Goal: Transaction & Acquisition: Purchase product/service

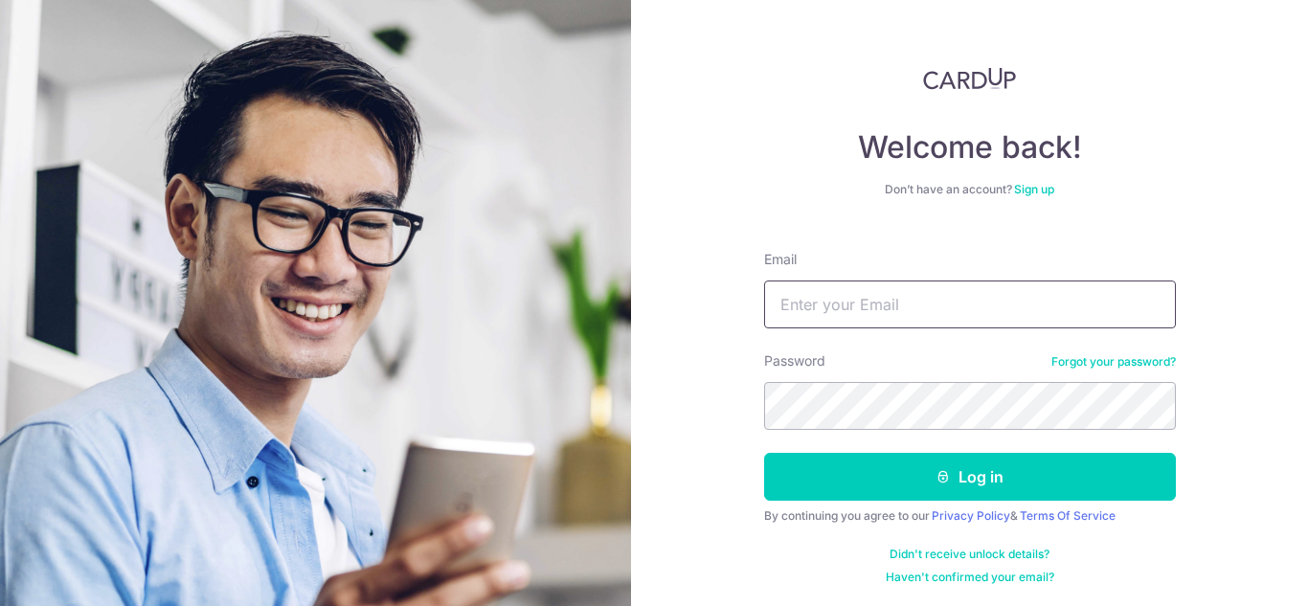
click at [810, 307] on input "Email" at bounding box center [970, 305] width 412 height 48
type input "[PERSON_NAME][EMAIL_ADDRESS][DOMAIN_NAME]"
click at [764, 453] on button "Log in" at bounding box center [970, 477] width 412 height 48
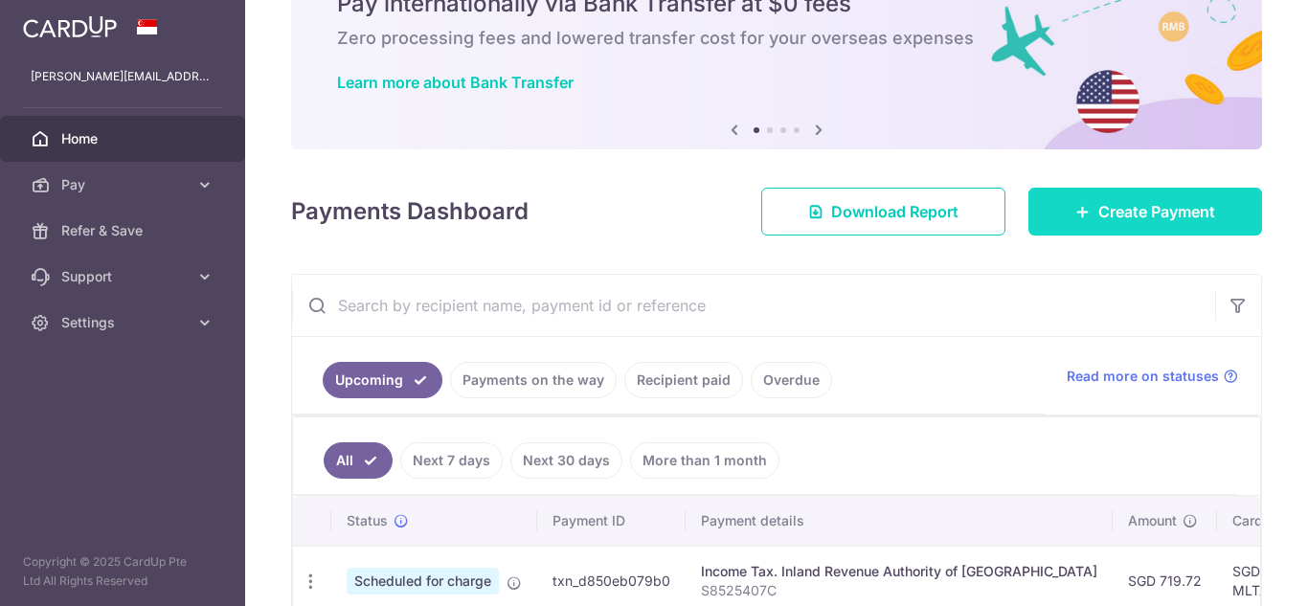
click at [1128, 206] on span "Create Payment" at bounding box center [1156, 211] width 117 height 23
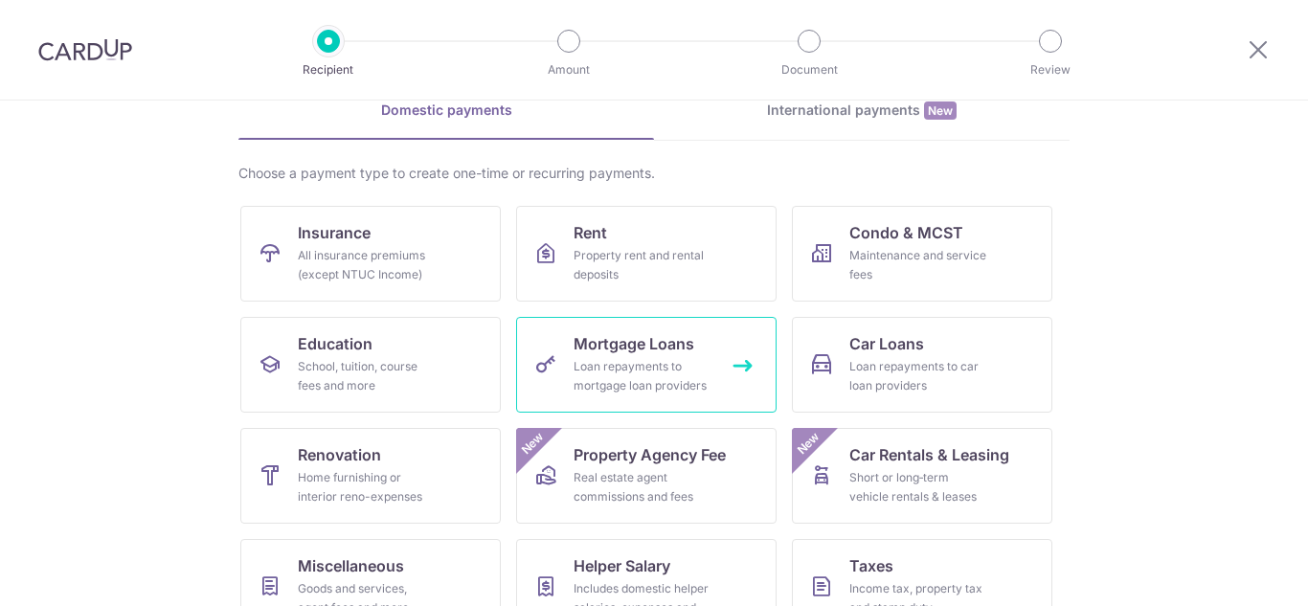
scroll to position [191, 0]
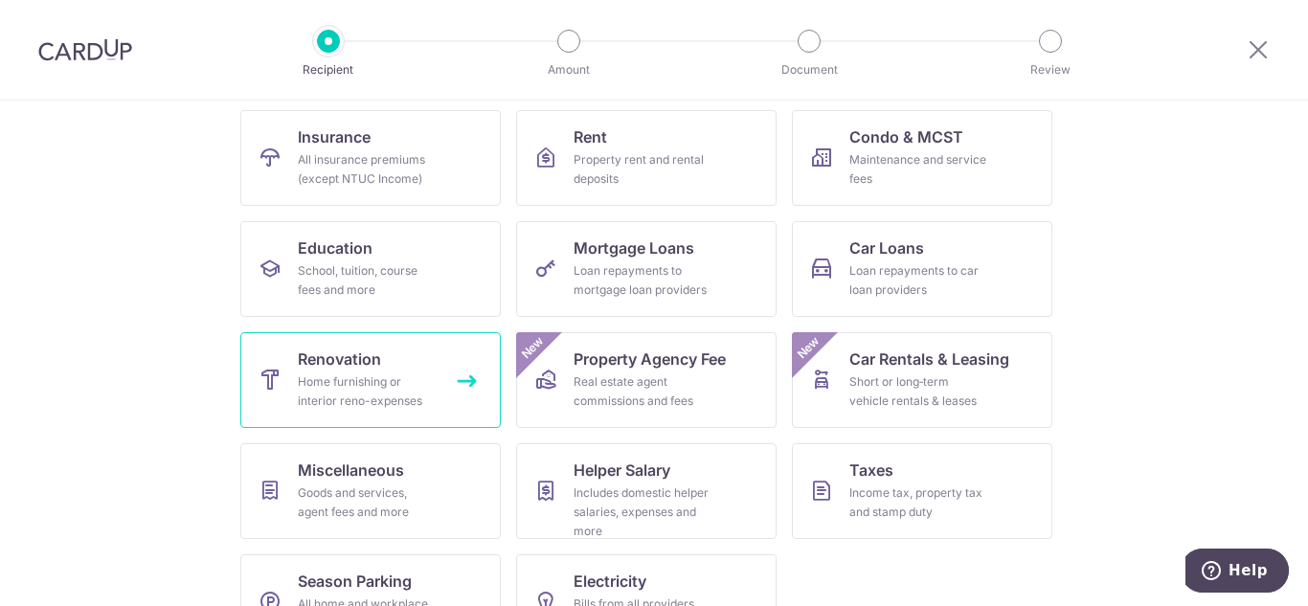
click at [408, 373] on div "Home furnishing or interior reno-expenses" at bounding box center [367, 391] width 138 height 38
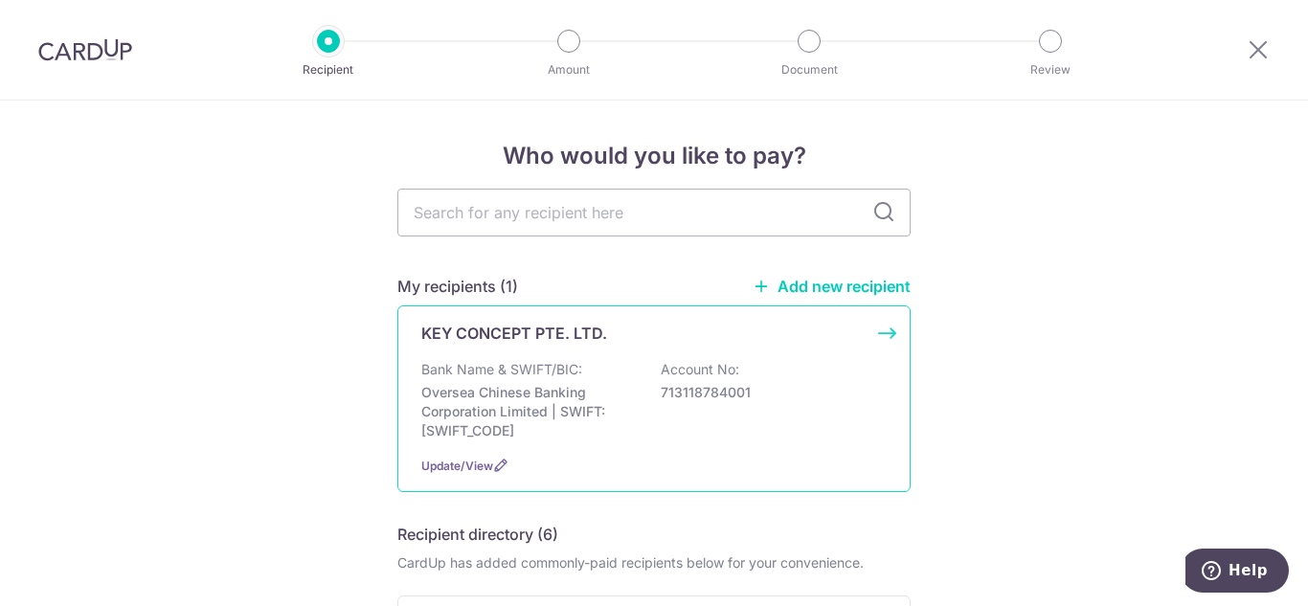
click at [528, 360] on p "Bank Name & SWIFT/BIC:" at bounding box center [501, 369] width 161 height 19
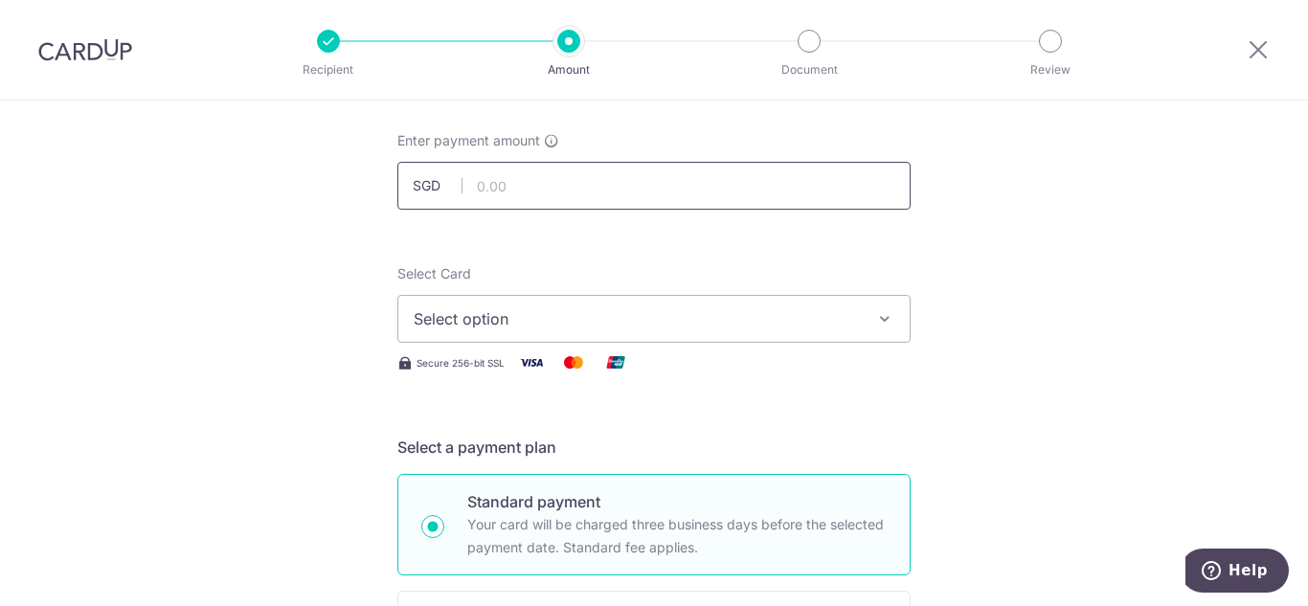
click at [594, 177] on input "text" at bounding box center [653, 186] width 513 height 48
click at [537, 313] on span "Select option" at bounding box center [637, 318] width 446 height 23
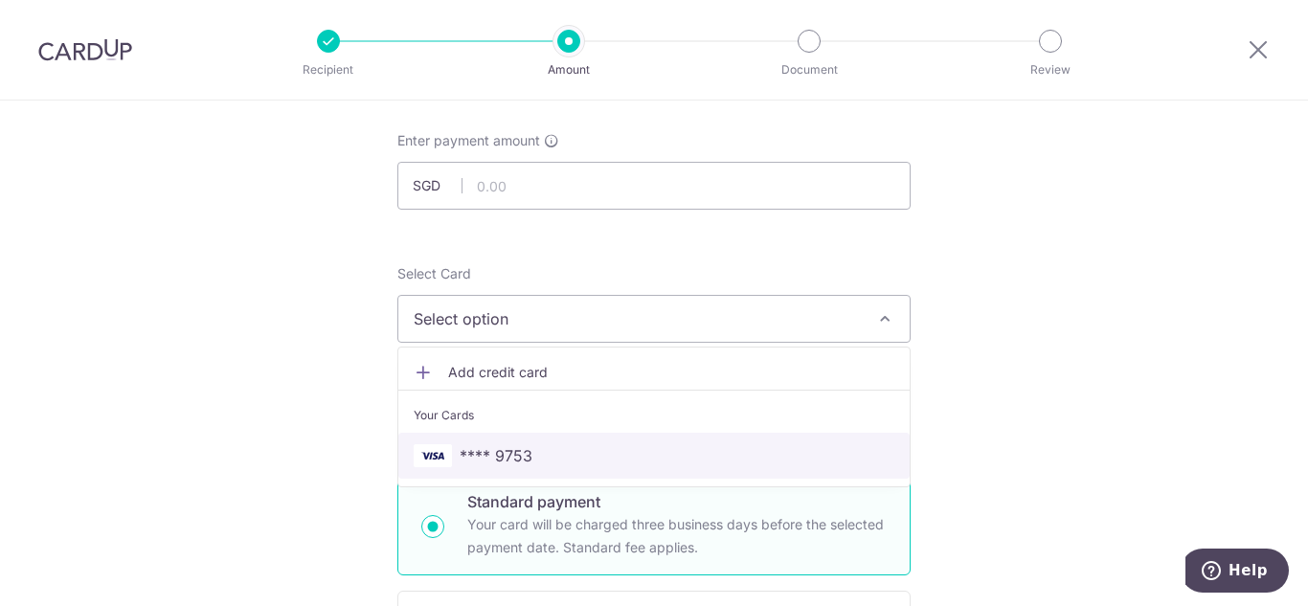
click at [527, 449] on span "**** 9753" at bounding box center [654, 455] width 481 height 23
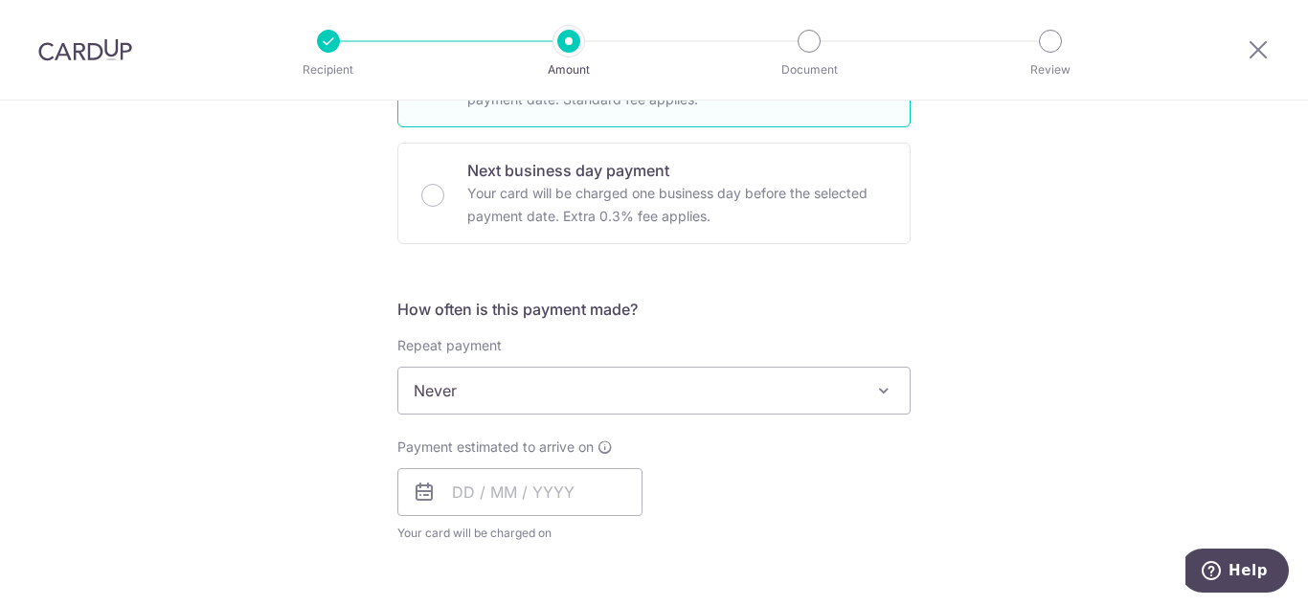
scroll to position [574, 0]
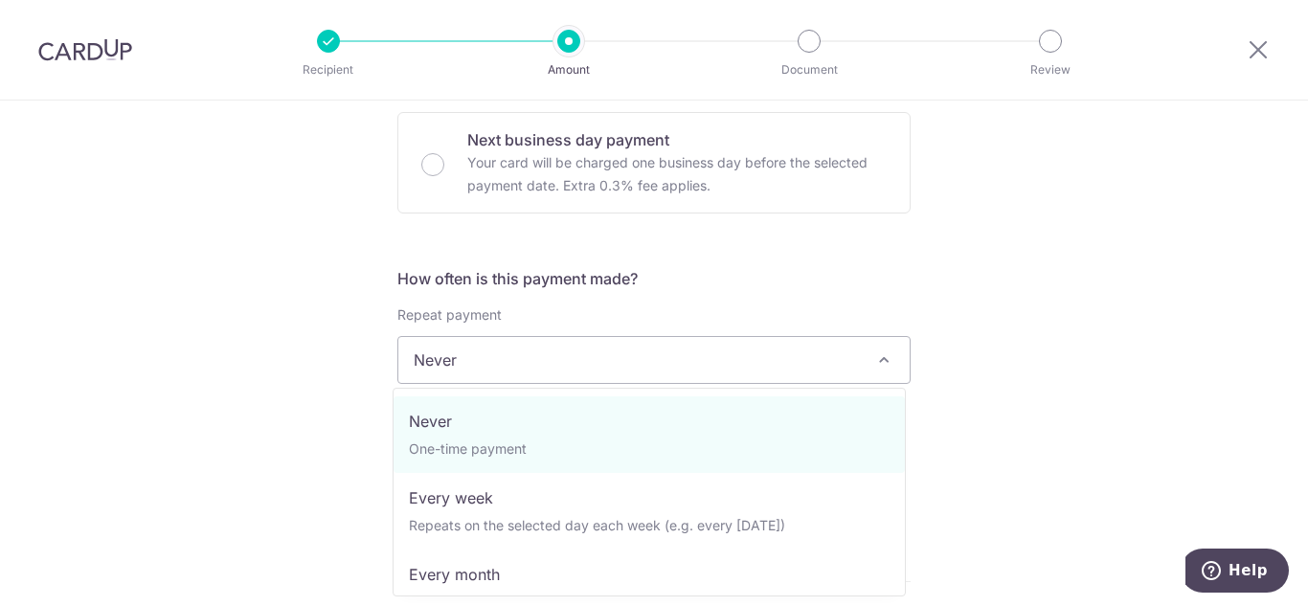
click at [518, 357] on span "Never" at bounding box center [653, 360] width 511 height 46
click at [918, 288] on div "Tell us more about your payment Enter payment amount SGD Select Card **** 9753 …" at bounding box center [654, 456] width 1308 height 1860
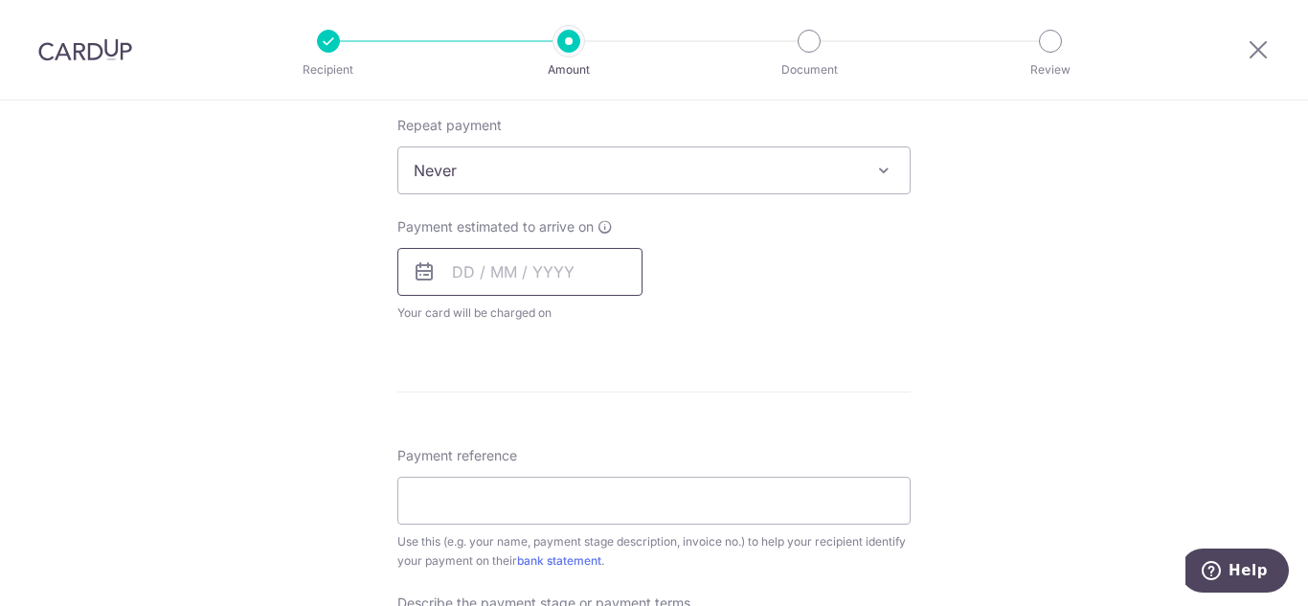
scroll to position [766, 0]
click at [619, 269] on input "text" at bounding box center [519, 270] width 245 height 48
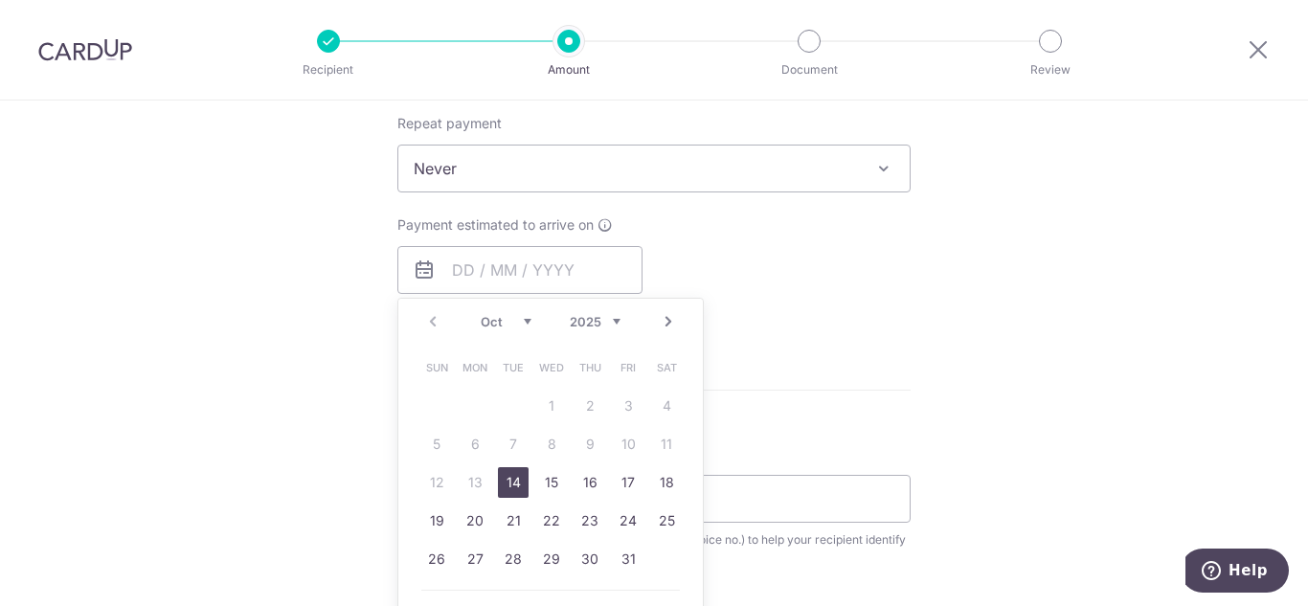
click at [514, 481] on link "14" at bounding box center [513, 482] width 31 height 31
type input "14/10/2025"
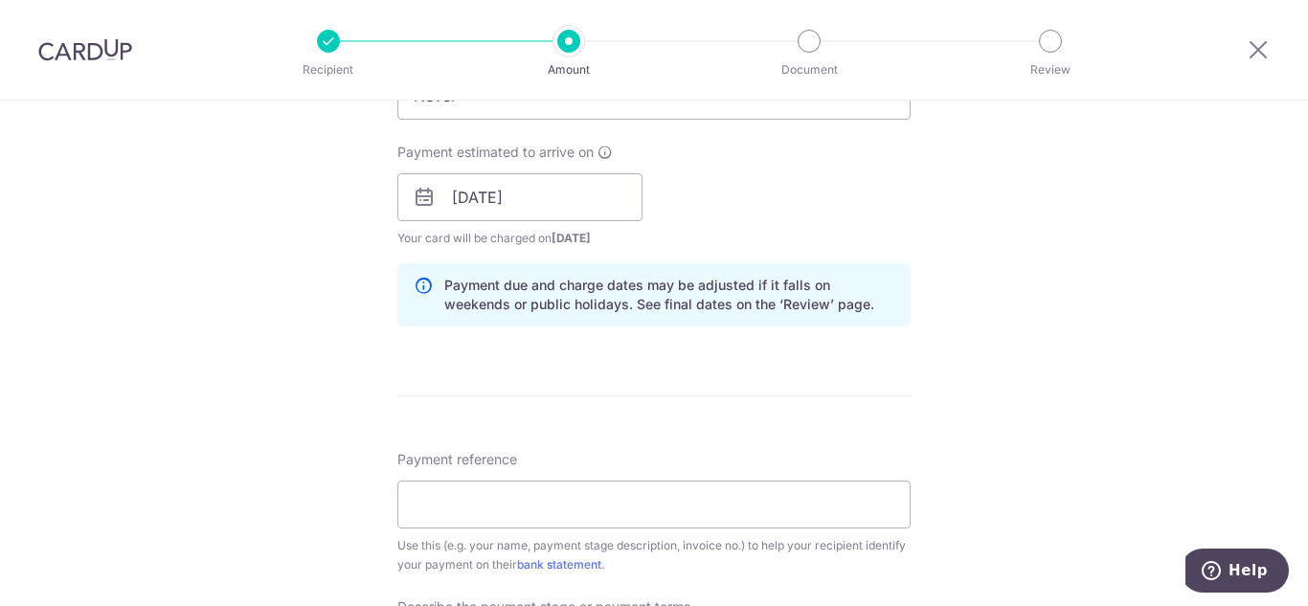
scroll to position [1053, 0]
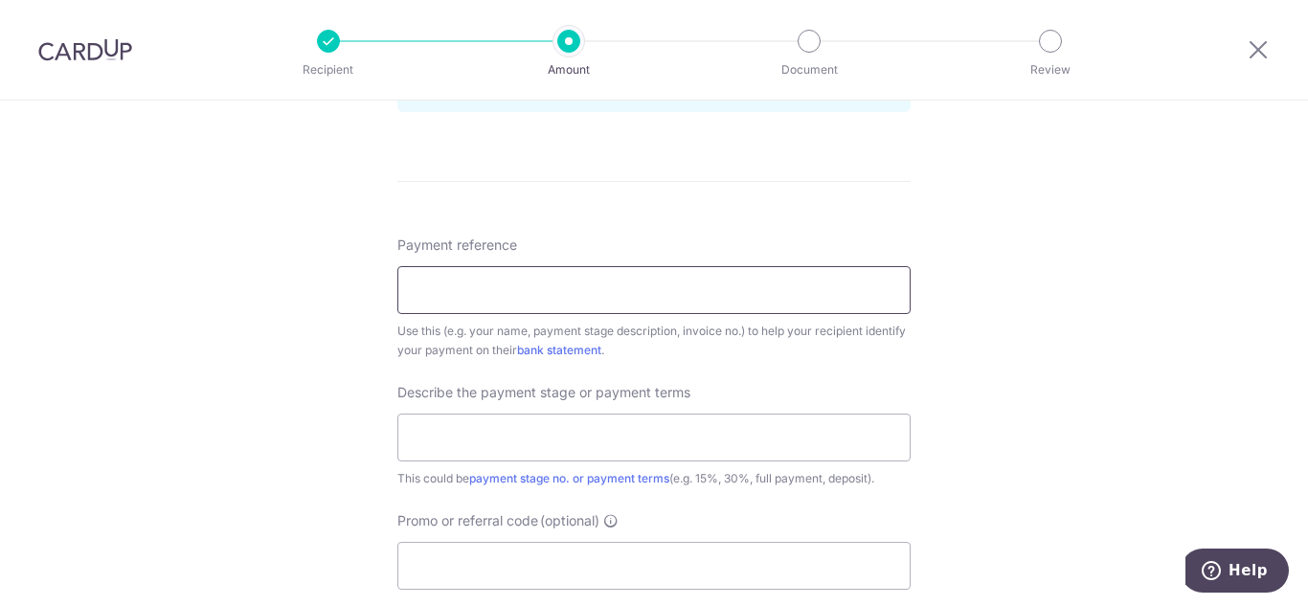
click at [614, 307] on input "Payment reference" at bounding box center [653, 290] width 513 height 48
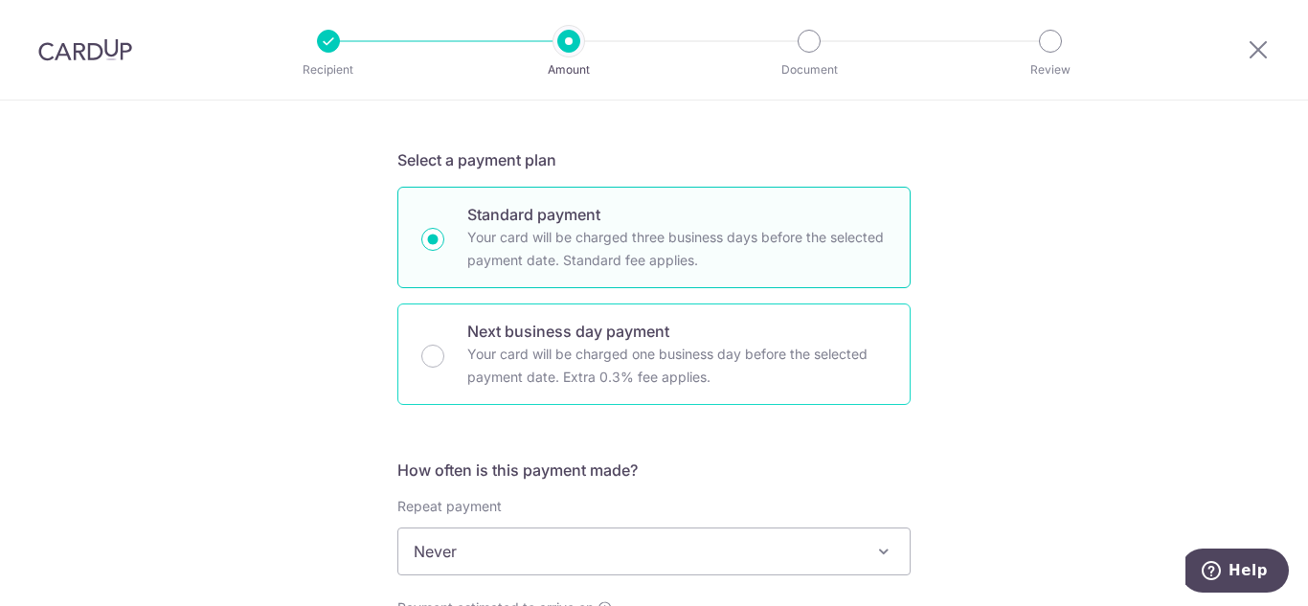
scroll to position [96, 0]
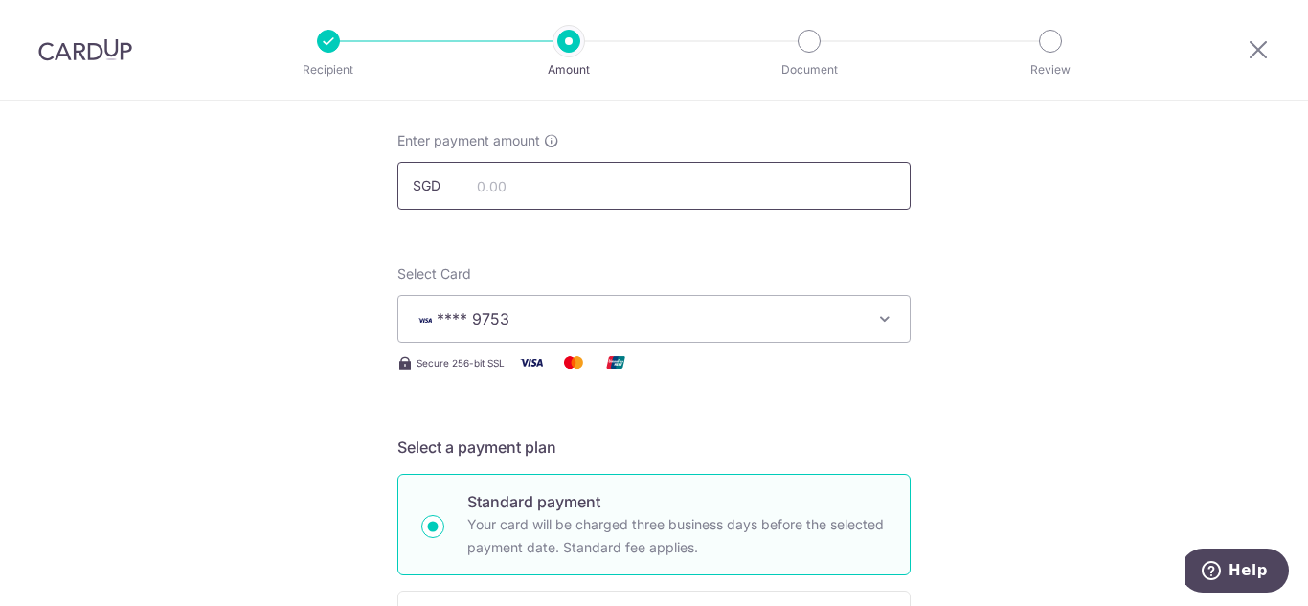
click at [531, 187] on input "text" at bounding box center [653, 186] width 513 height 48
type input "3,304.01"
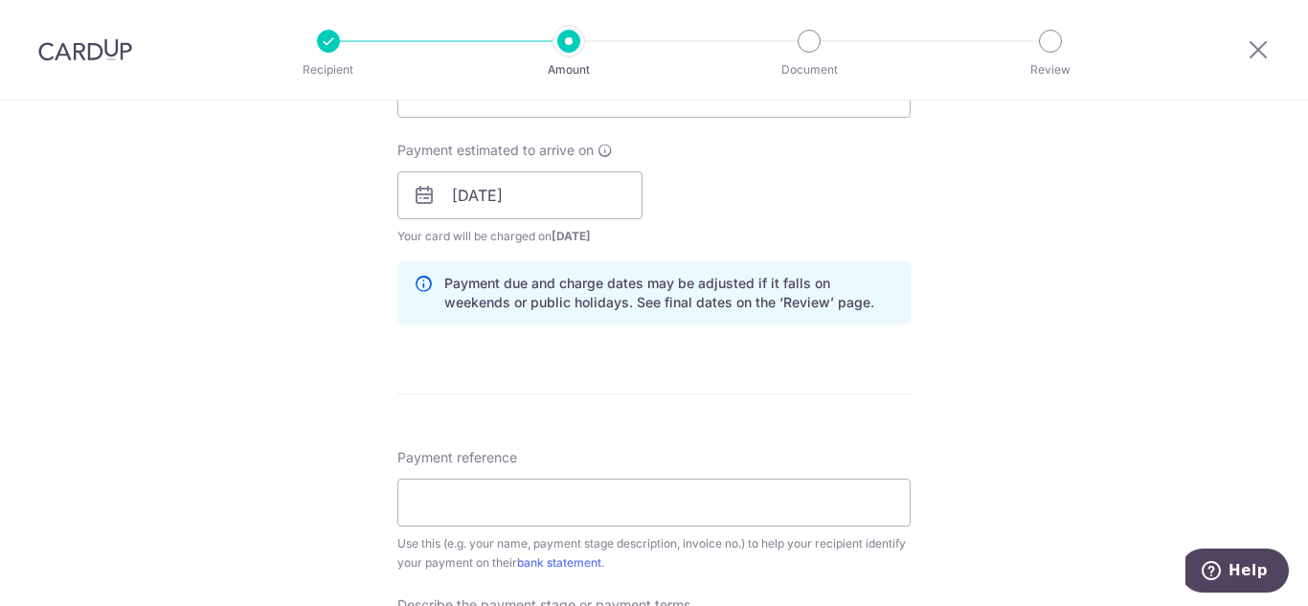
scroll to position [1053, 0]
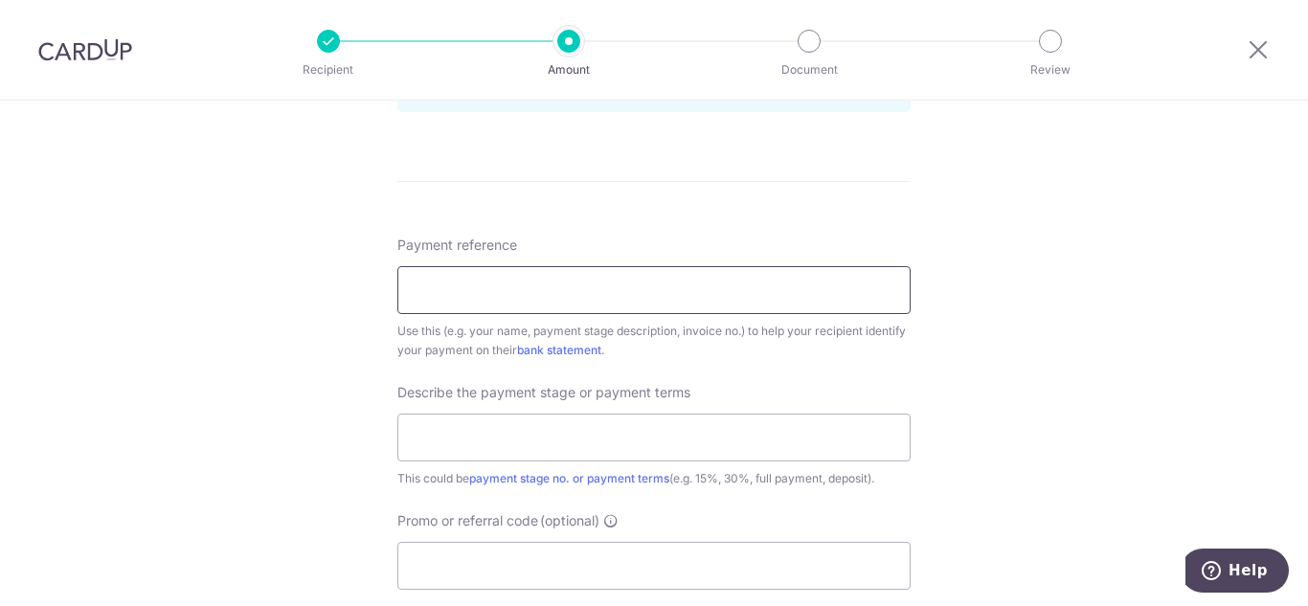
click at [468, 284] on input "Payment reference" at bounding box center [653, 290] width 513 height 48
paste input "KEY/VO/2025/1112-03/GG"
click at [448, 288] on input "KEY/VO/2025/1112-03/GG" at bounding box center [653, 290] width 513 height 48
type input "KEY VO 2025 1112 03 GG"
click at [1076, 214] on div "Tell us more about your payment Enter payment amount SGD 3,304.01 3304.01 Selec…" at bounding box center [654, 16] width 1308 height 1939
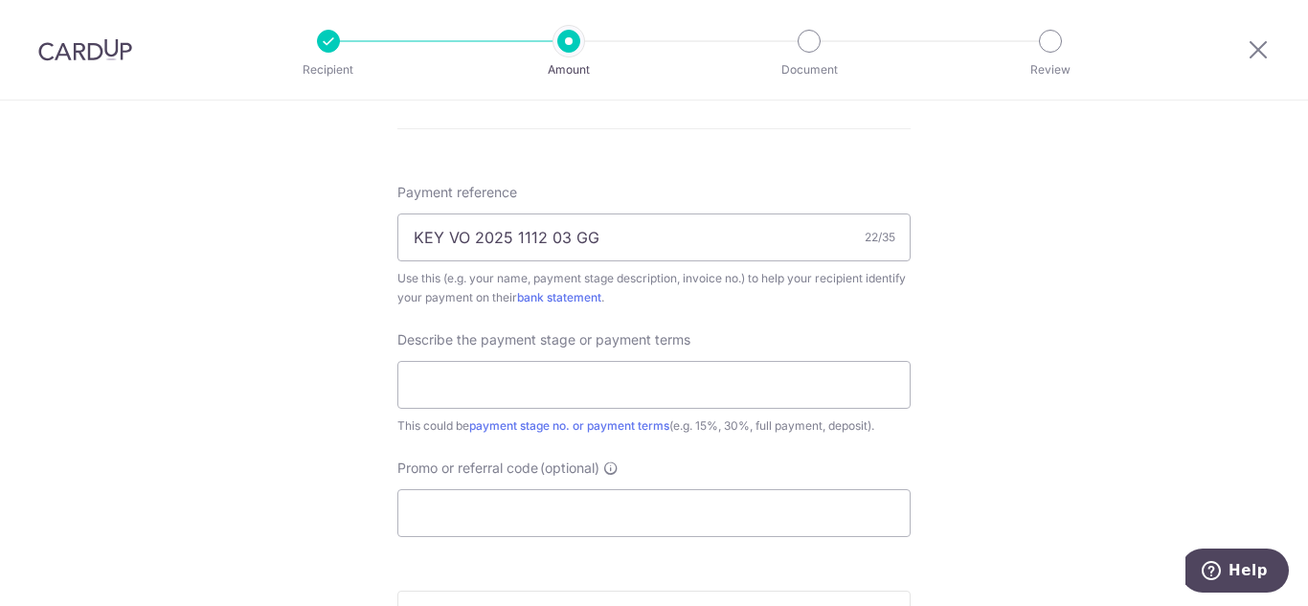
scroll to position [1149, 0]
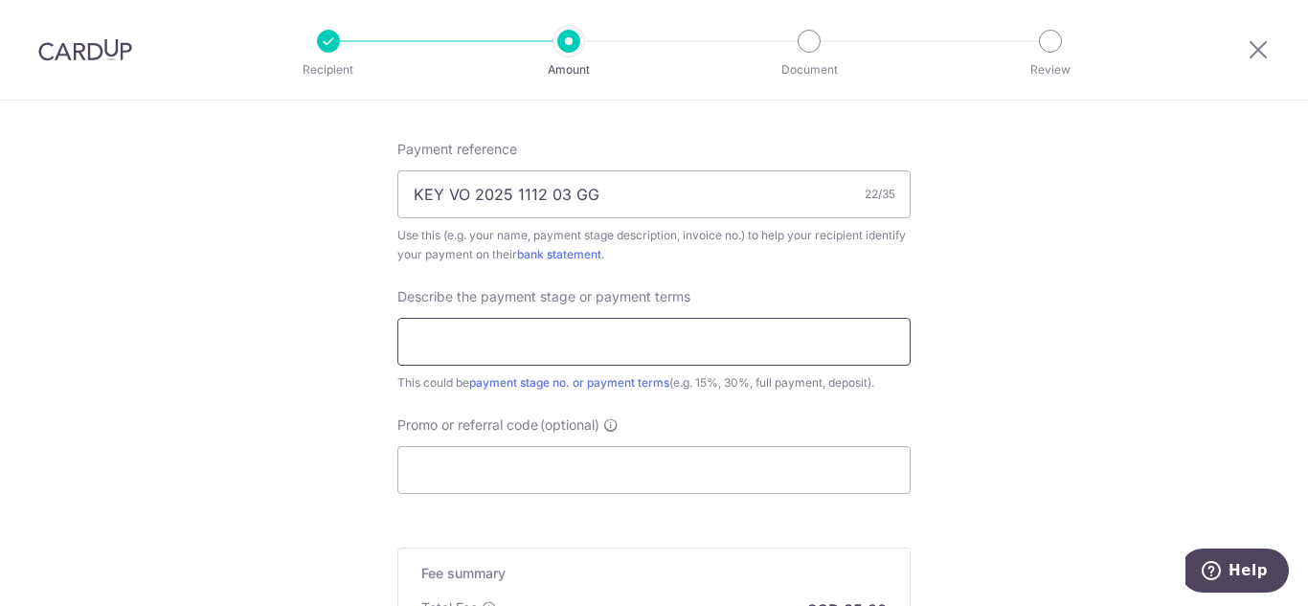
click at [703, 336] on input "text" at bounding box center [653, 342] width 513 height 48
type input "VARIATION"
drag, startPoint x: 510, startPoint y: 343, endPoint x: 125, endPoint y: 343, distance: 384.9
drag, startPoint x: 609, startPoint y: 331, endPoint x: 253, endPoint y: 337, distance: 356.2
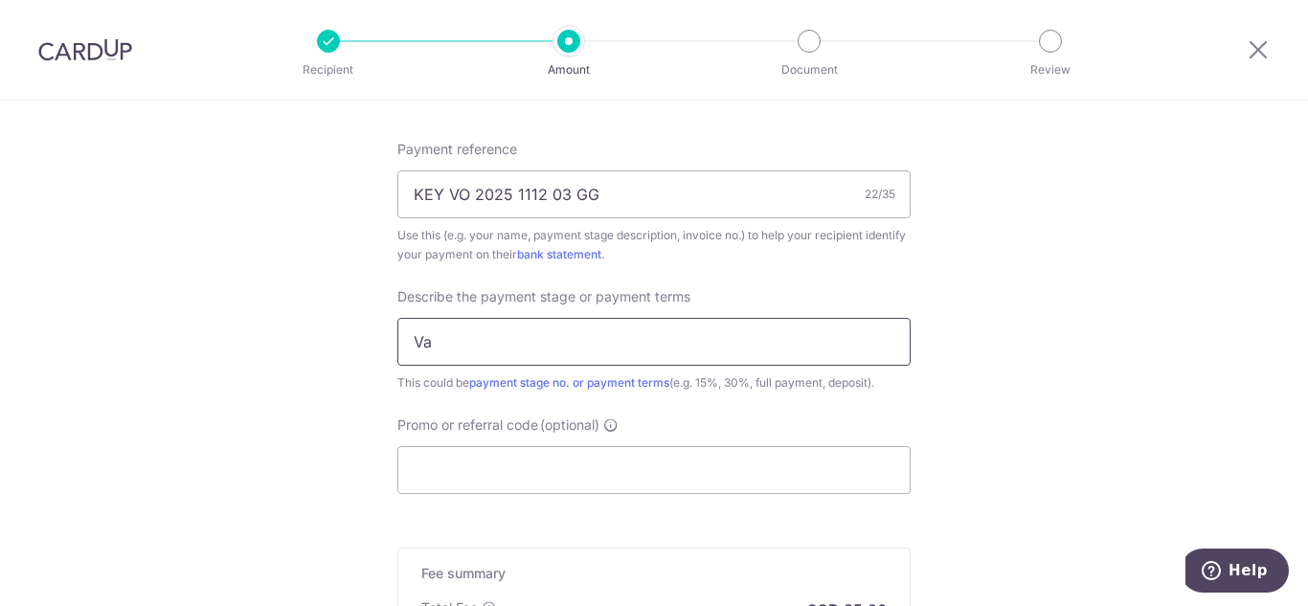
paste input "riation Order"
type input "Variation Order"
click at [575, 464] on input "Promo or referral code (optional)" at bounding box center [653, 470] width 513 height 48
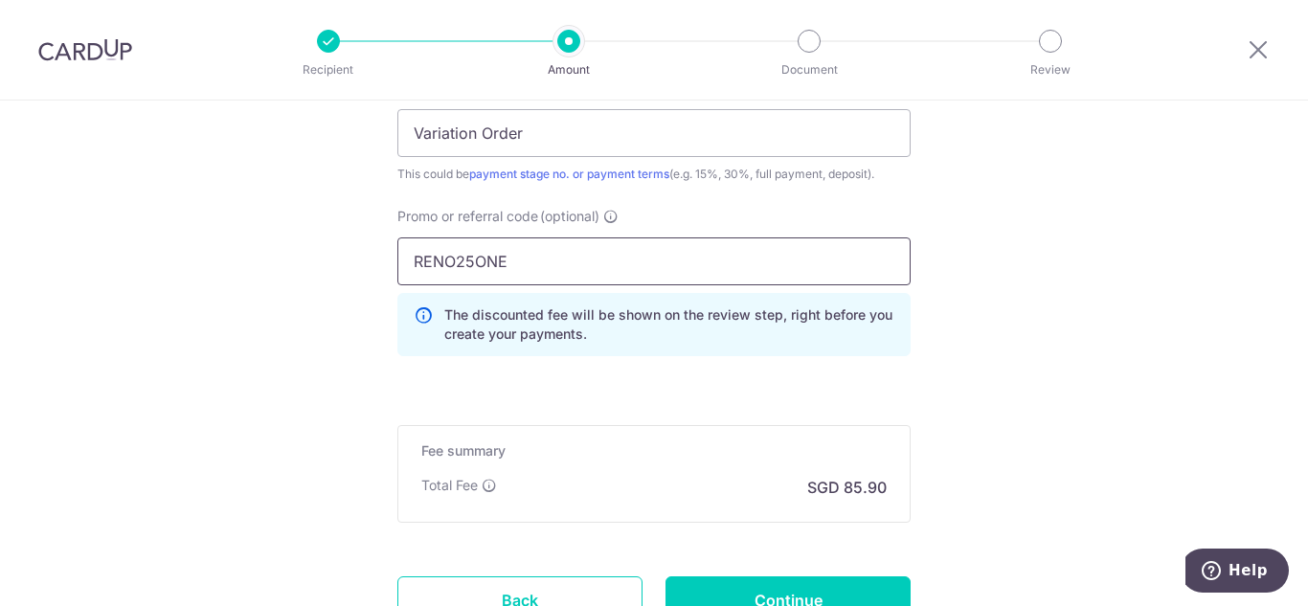
scroll to position [1519, 0]
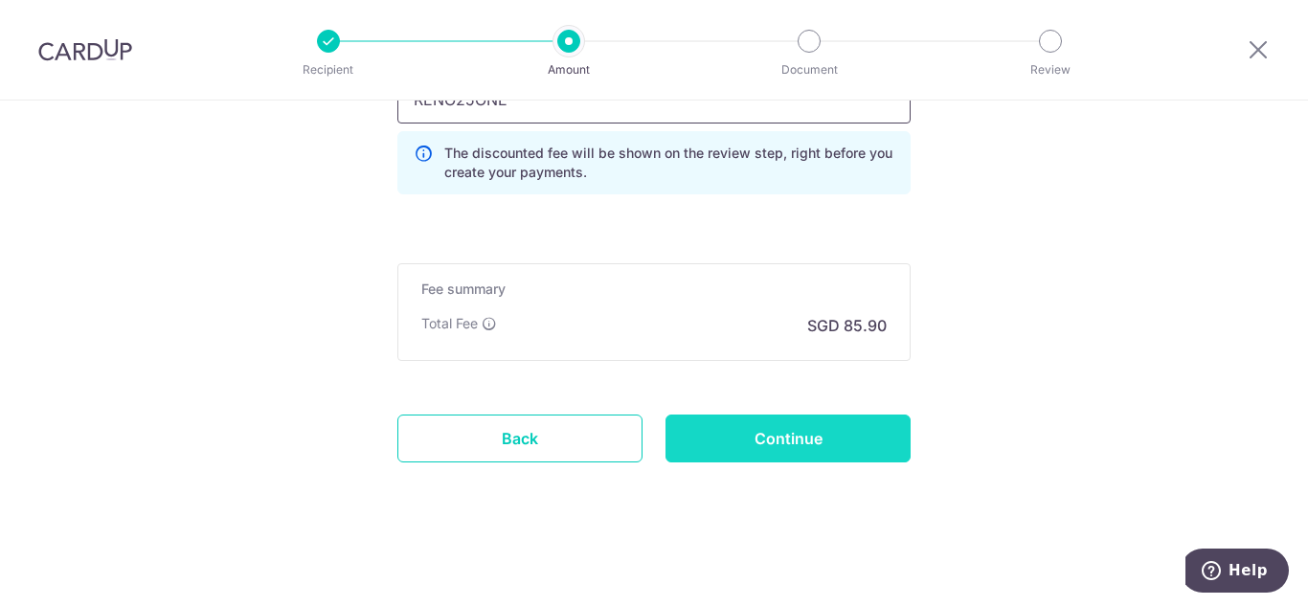
type input "RENO25ONE"
click at [753, 445] on input "Continue" at bounding box center [787, 439] width 245 height 48
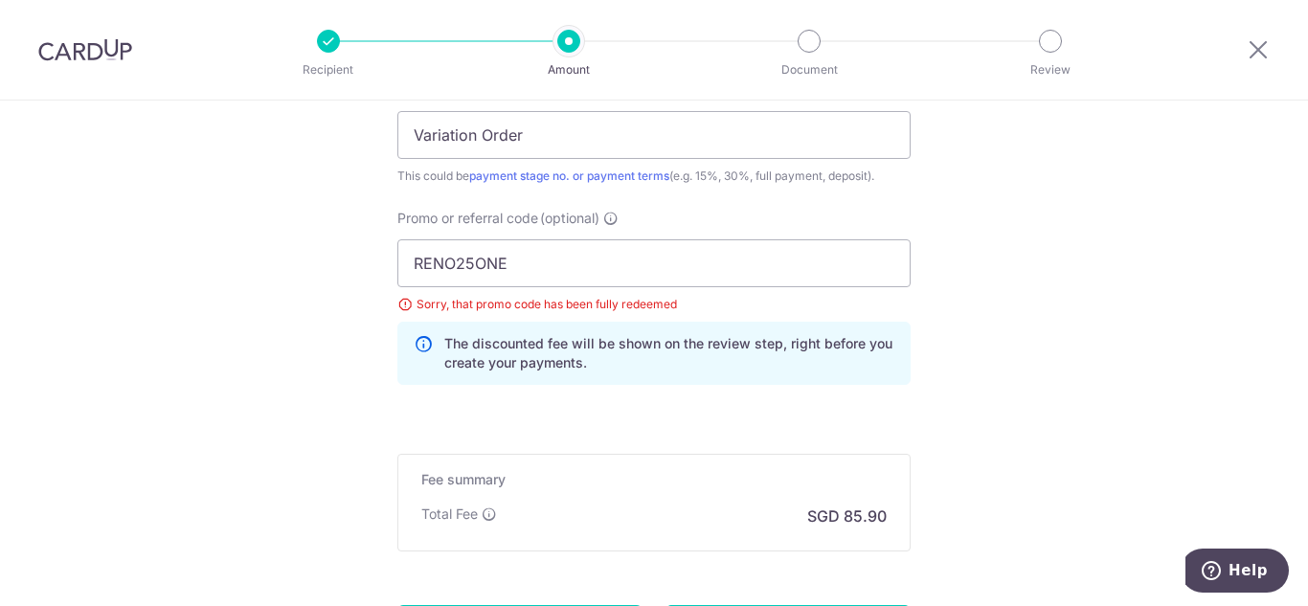
scroll to position [1355, 0]
drag, startPoint x: 636, startPoint y: 270, endPoint x: 207, endPoint y: 248, distance: 429.5
type input "OFF25"
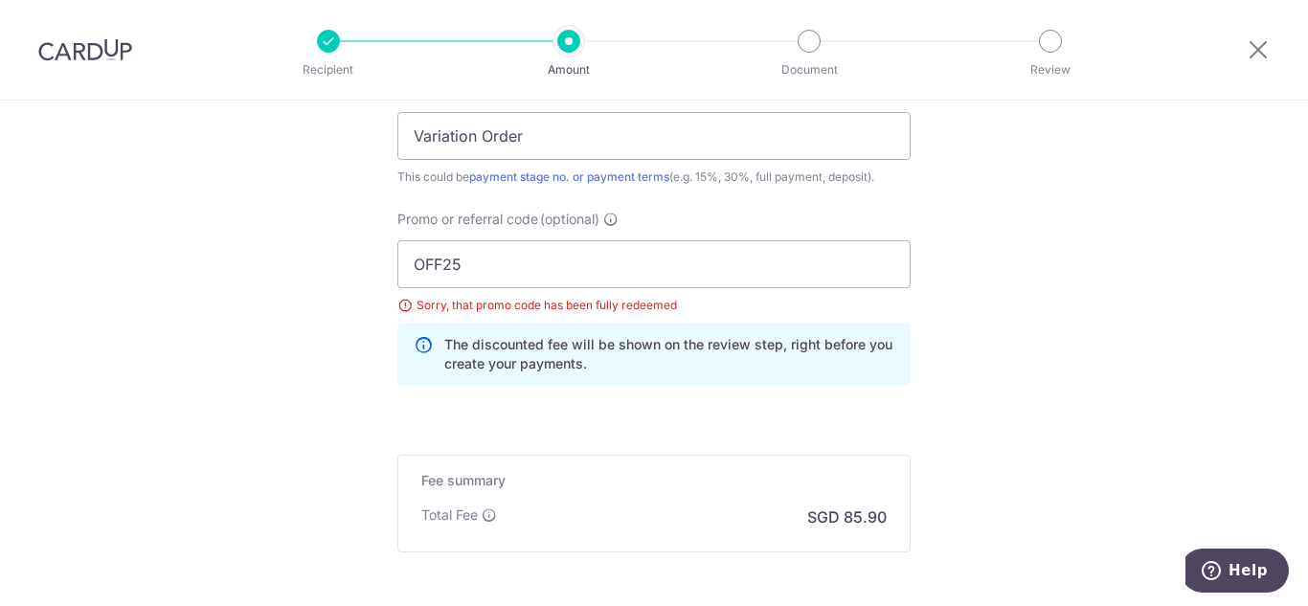
scroll to position [1546, 0]
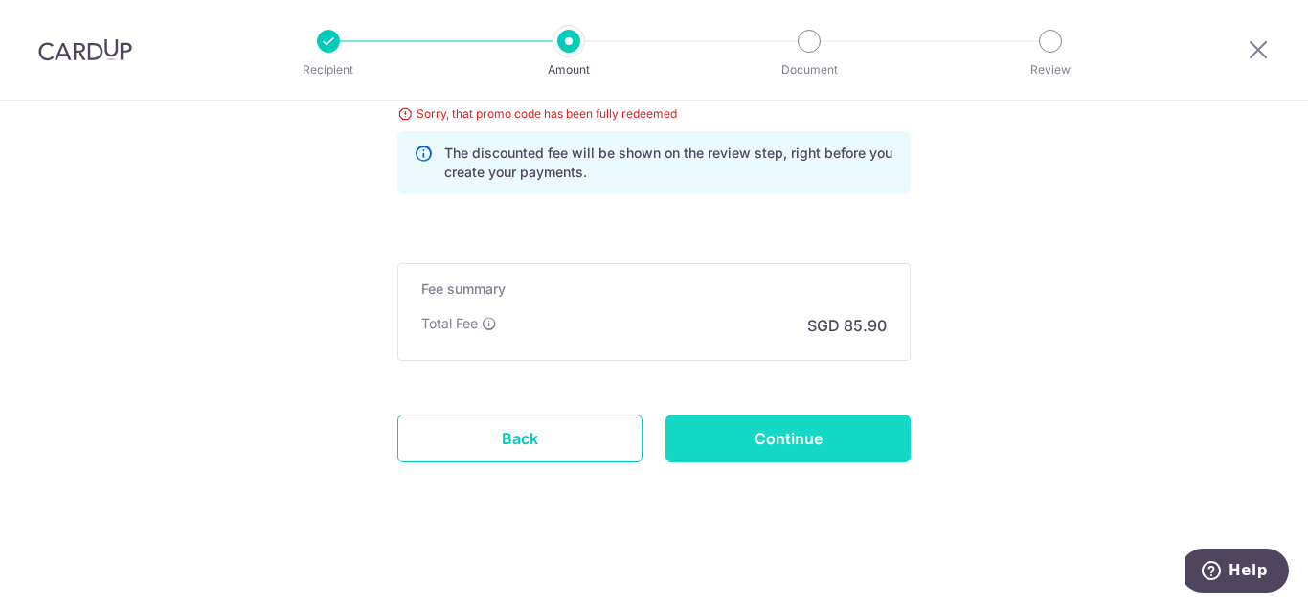
click at [734, 422] on input "Continue" at bounding box center [787, 439] width 245 height 48
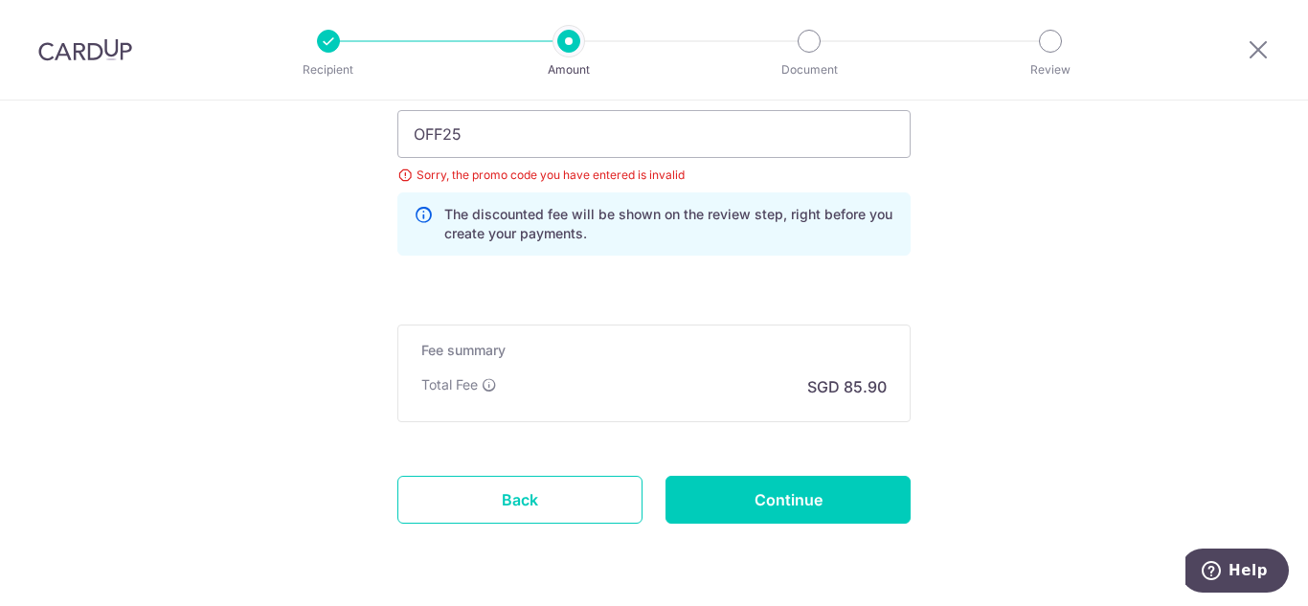
scroll to position [1450, 0]
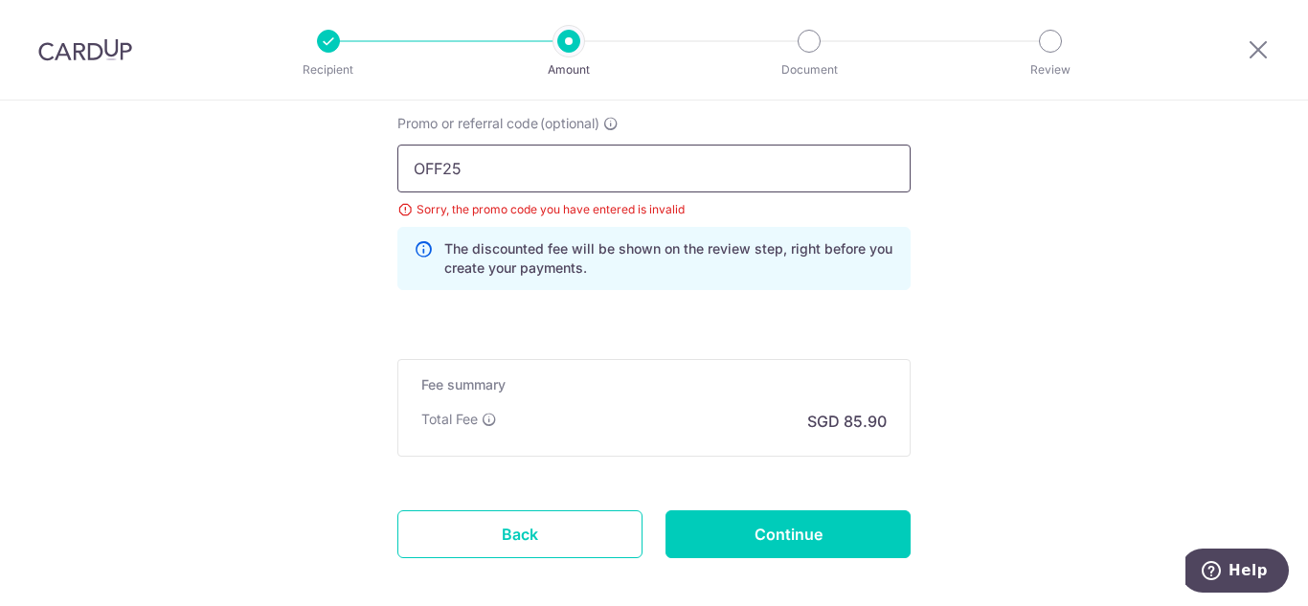
click at [544, 167] on input "OFF25" at bounding box center [653, 169] width 513 height 48
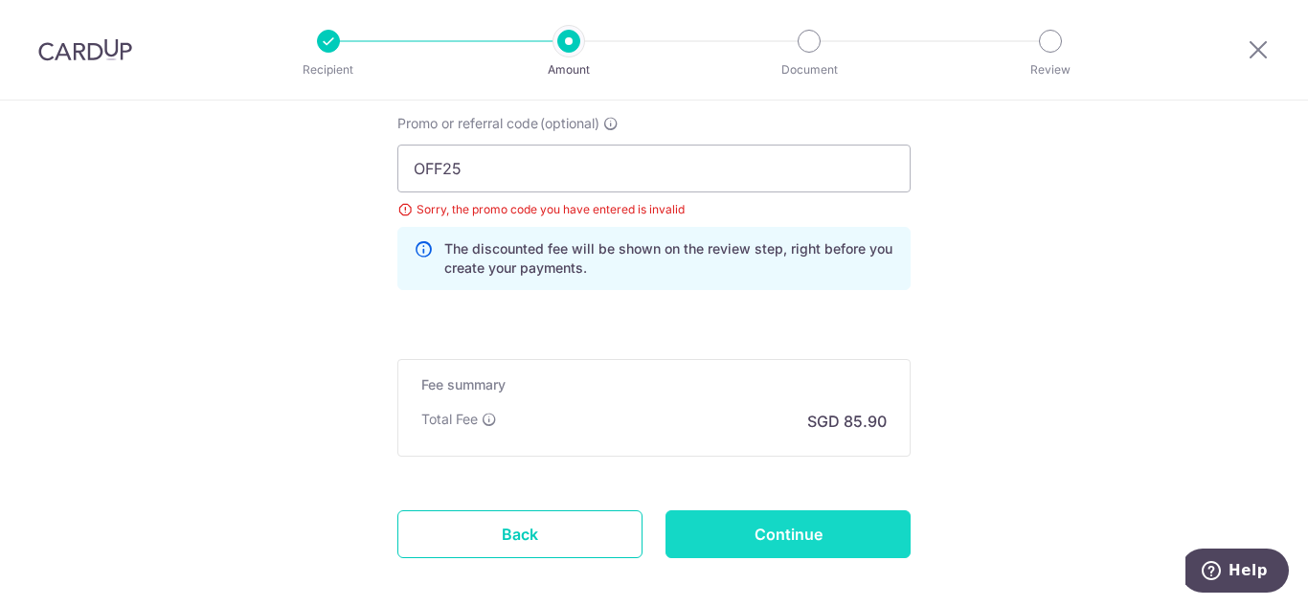
click at [803, 540] on input "Continue" at bounding box center [787, 534] width 245 height 48
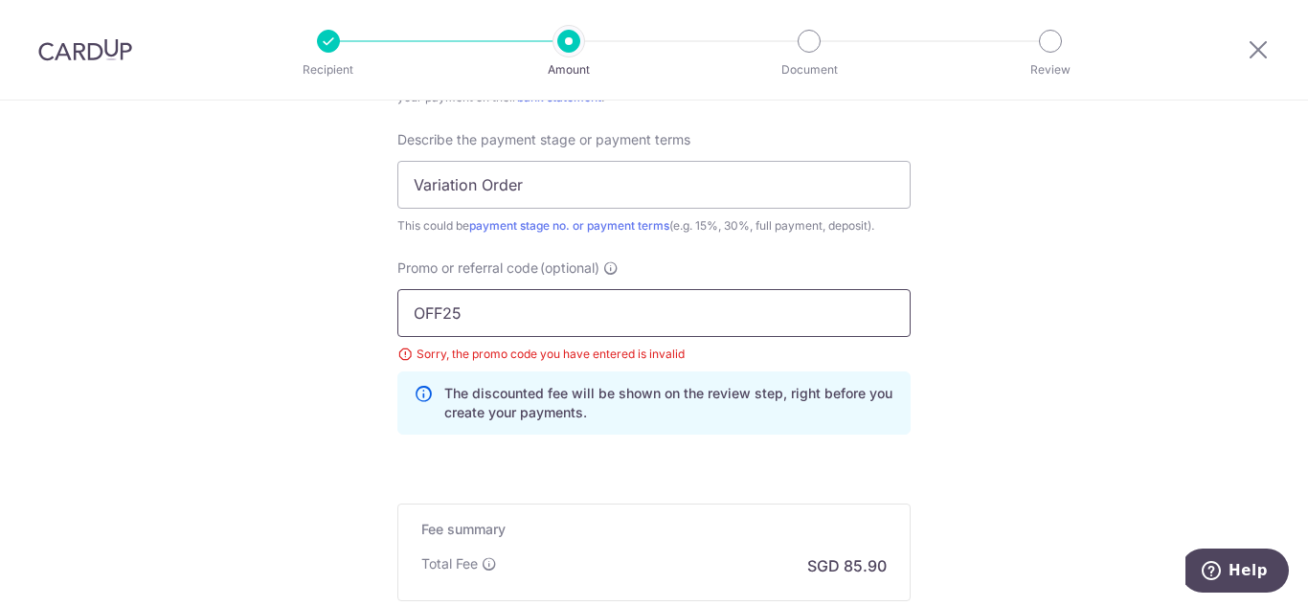
scroll to position [1340, 0]
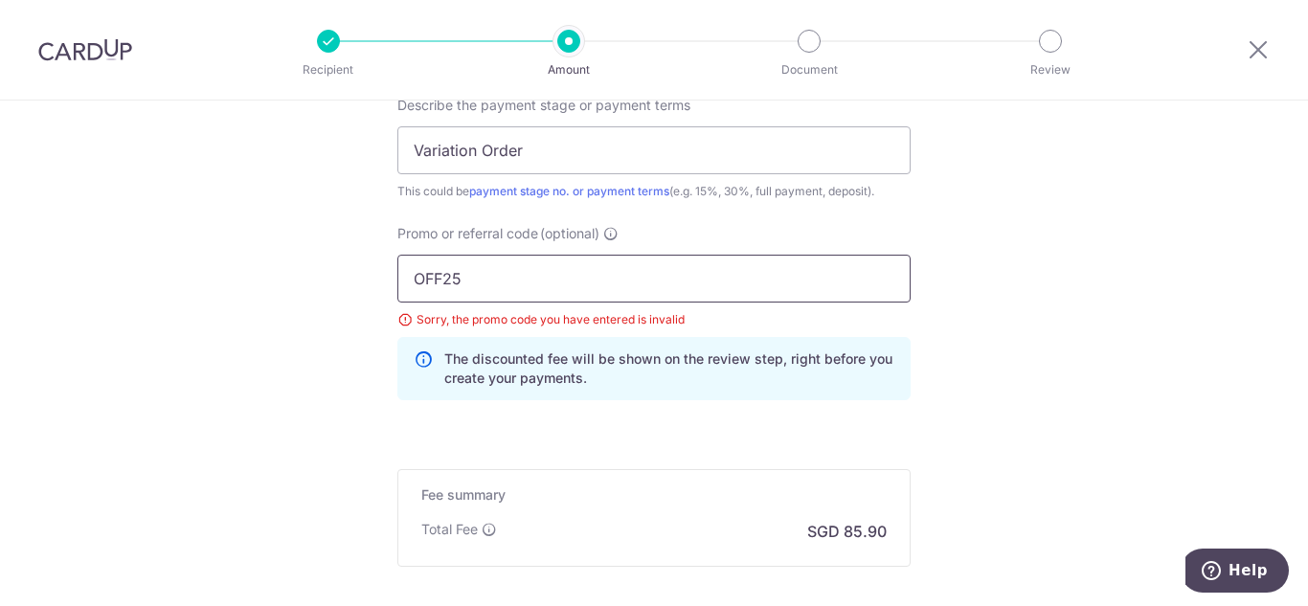
click at [446, 278] on input "OFF25" at bounding box center [653, 279] width 513 height 48
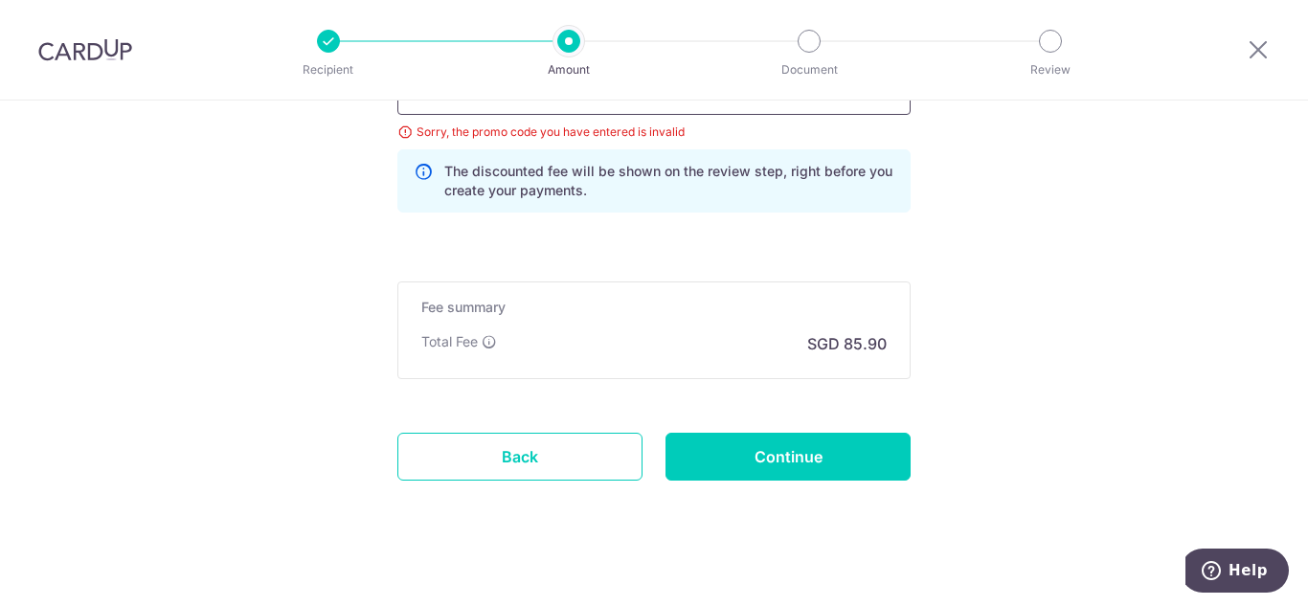
scroll to position [1546, 0]
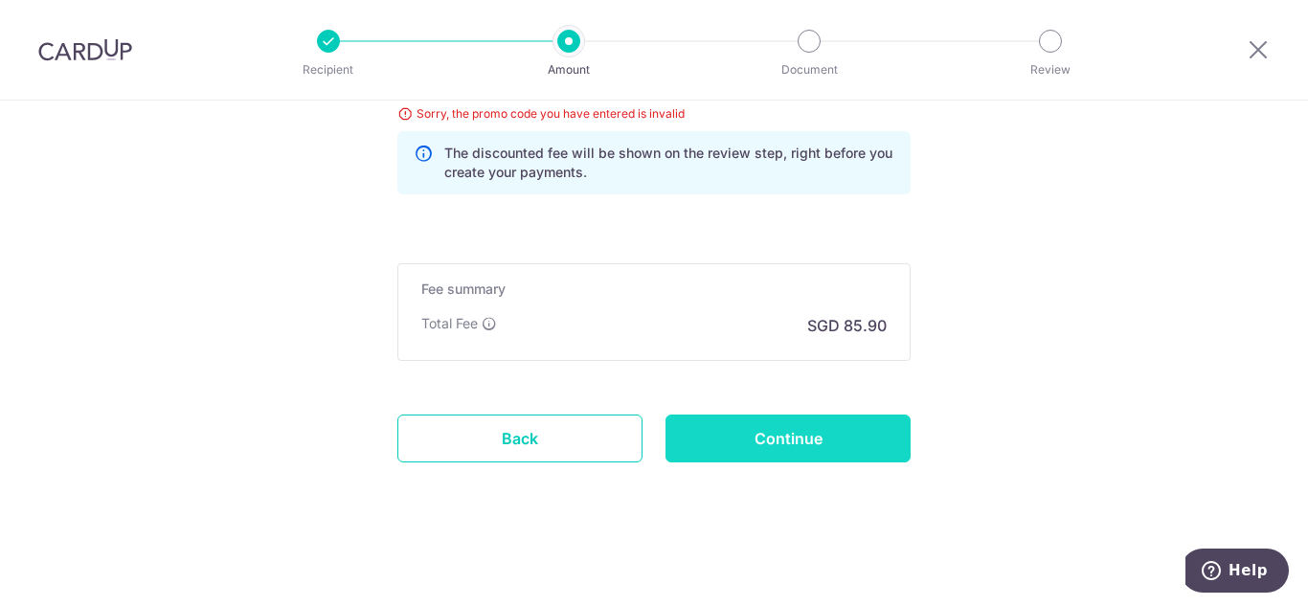
type input "OFF225"
click at [838, 429] on input "Continue" at bounding box center [787, 439] width 245 height 48
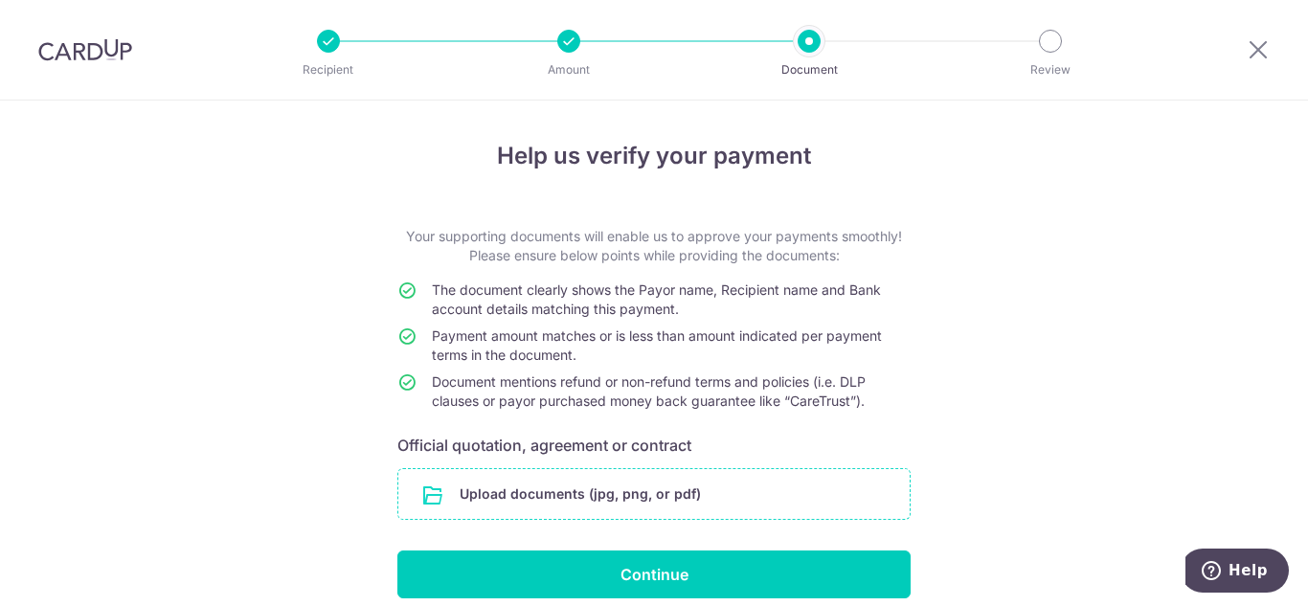
click at [666, 496] on input "file" at bounding box center [653, 494] width 511 height 50
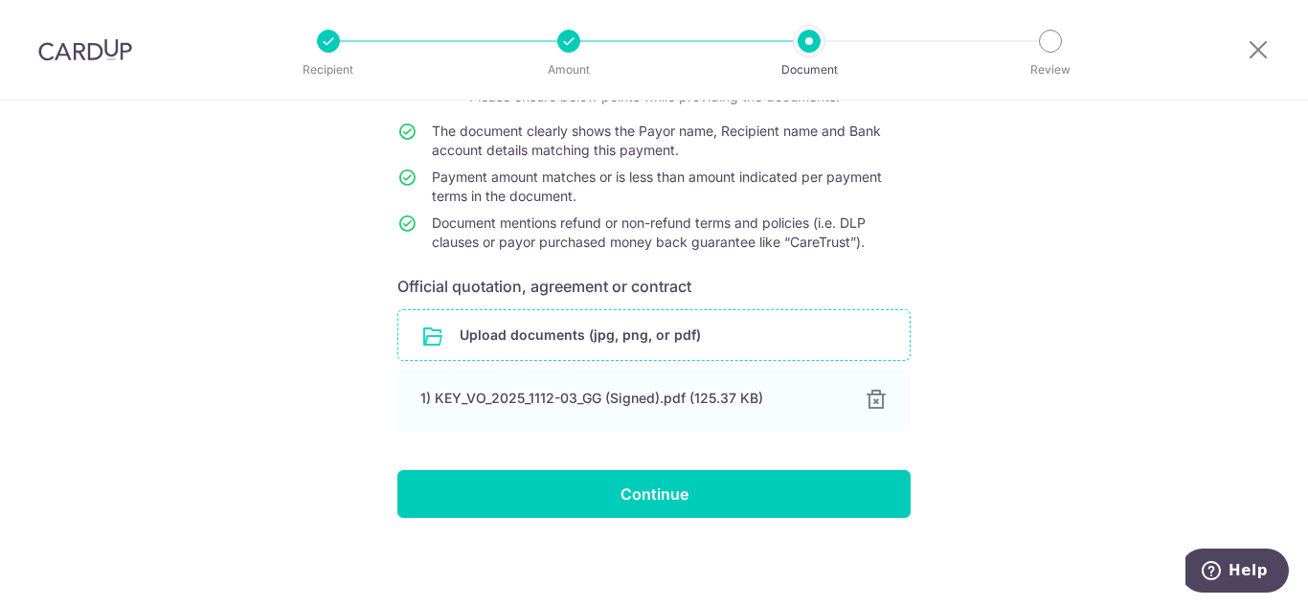
scroll to position [161, 0]
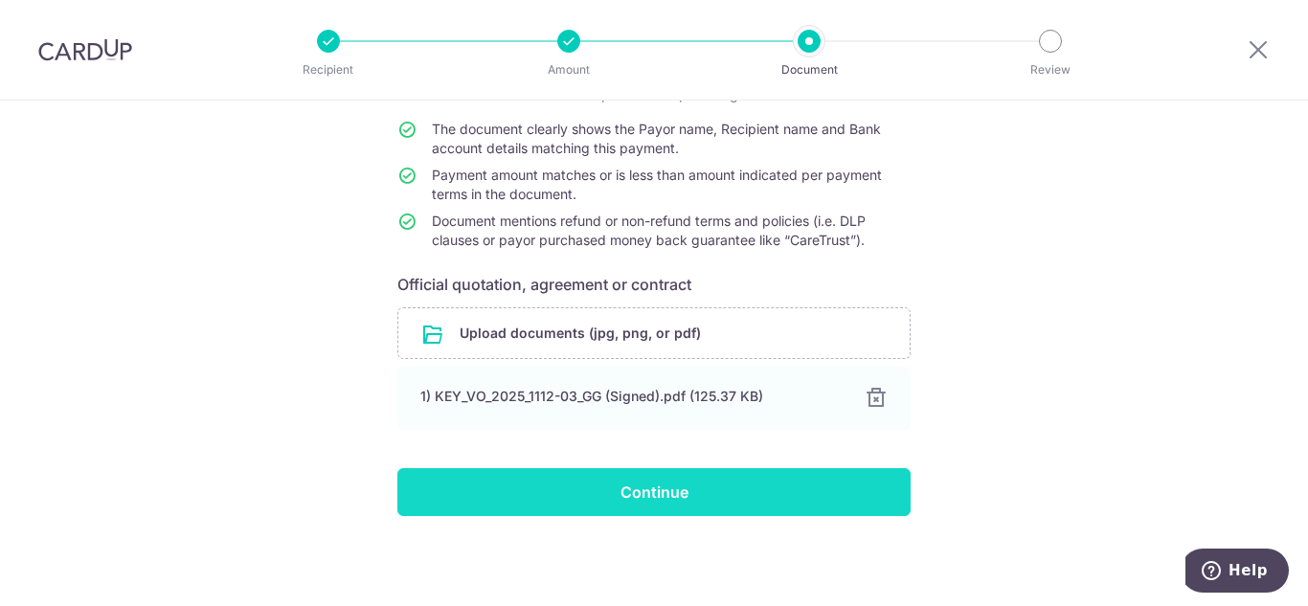
click at [641, 494] on input "Continue" at bounding box center [653, 492] width 513 height 48
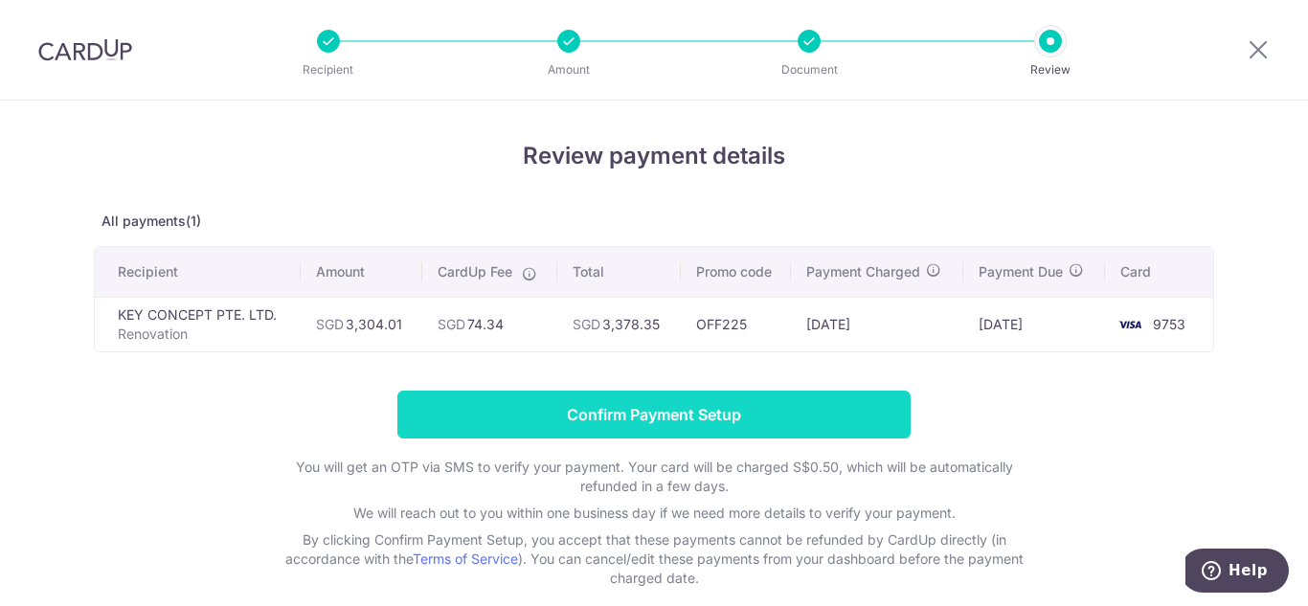
click at [562, 399] on input "Confirm Payment Setup" at bounding box center [653, 415] width 513 height 48
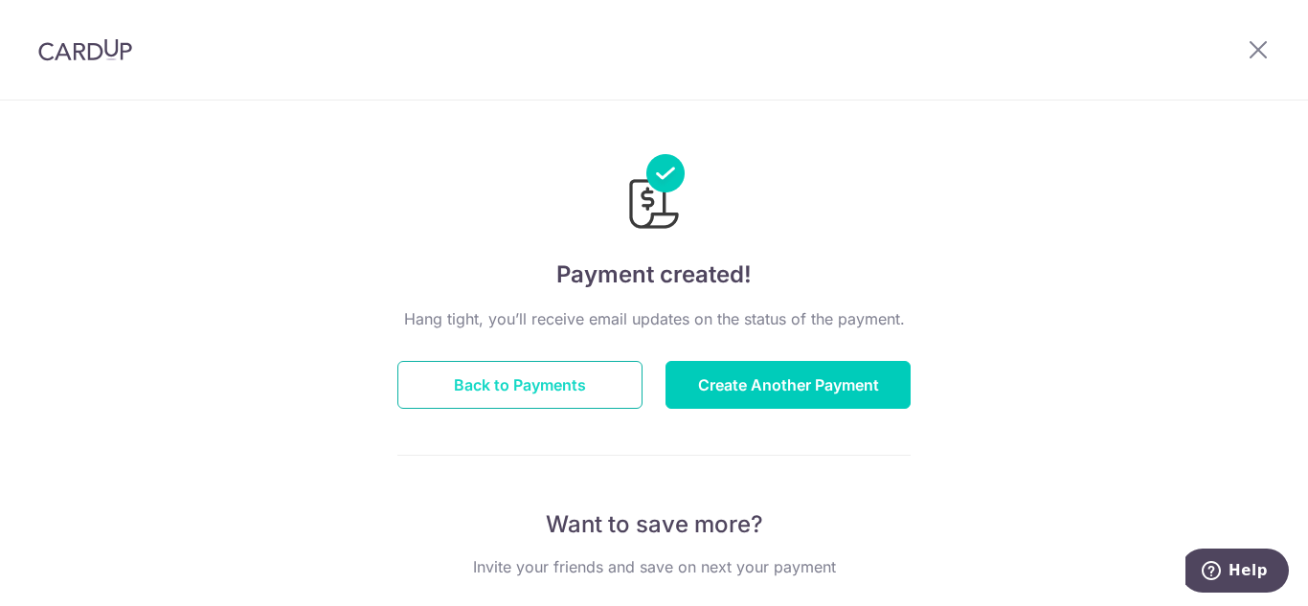
click at [439, 361] on button "Back to Payments" at bounding box center [519, 385] width 245 height 48
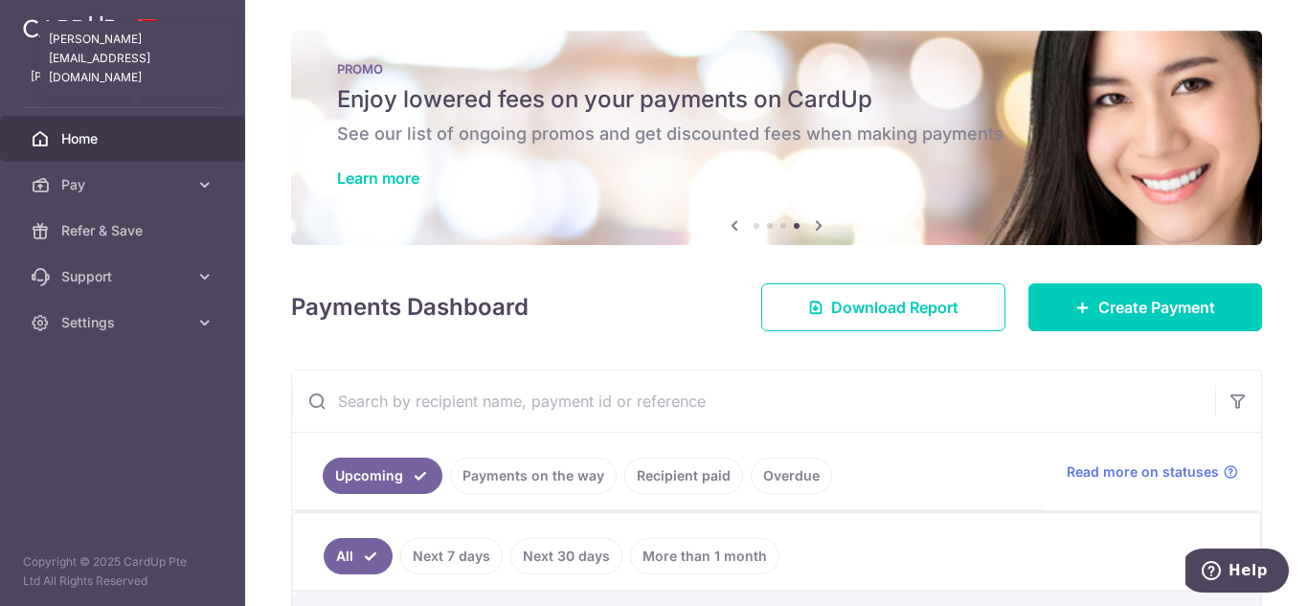
click at [91, 72] on p "[PERSON_NAME][EMAIL_ADDRESS][DOMAIN_NAME]" at bounding box center [123, 76] width 184 height 19
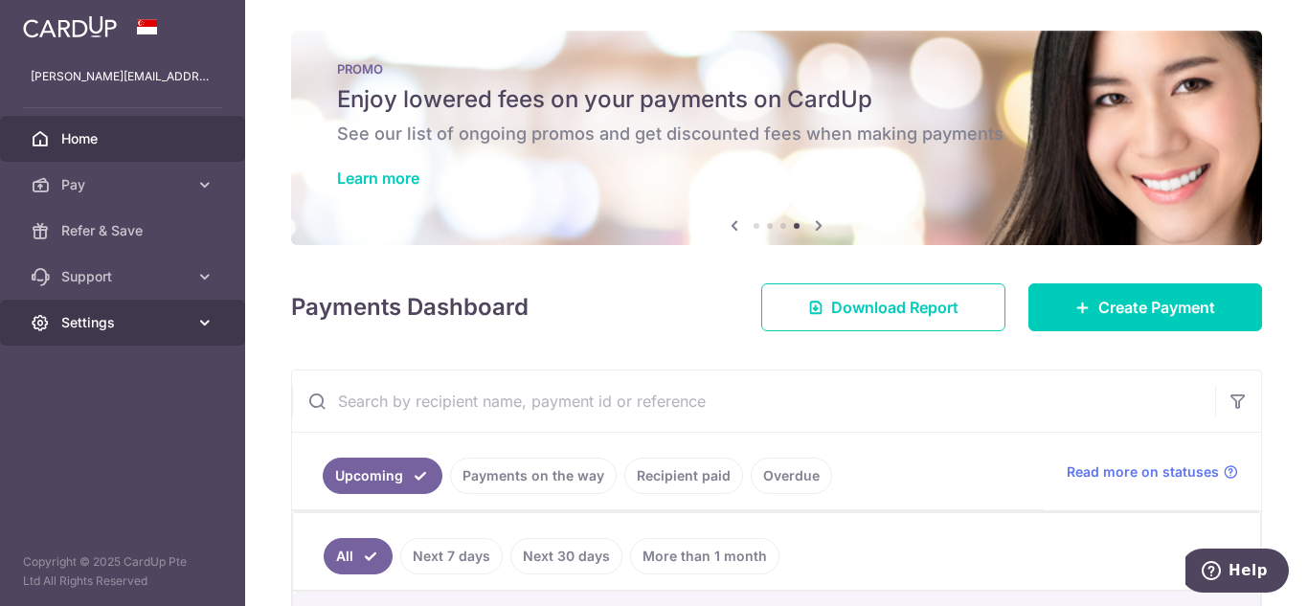
click at [191, 317] on link "Settings" at bounding box center [122, 323] width 245 height 46
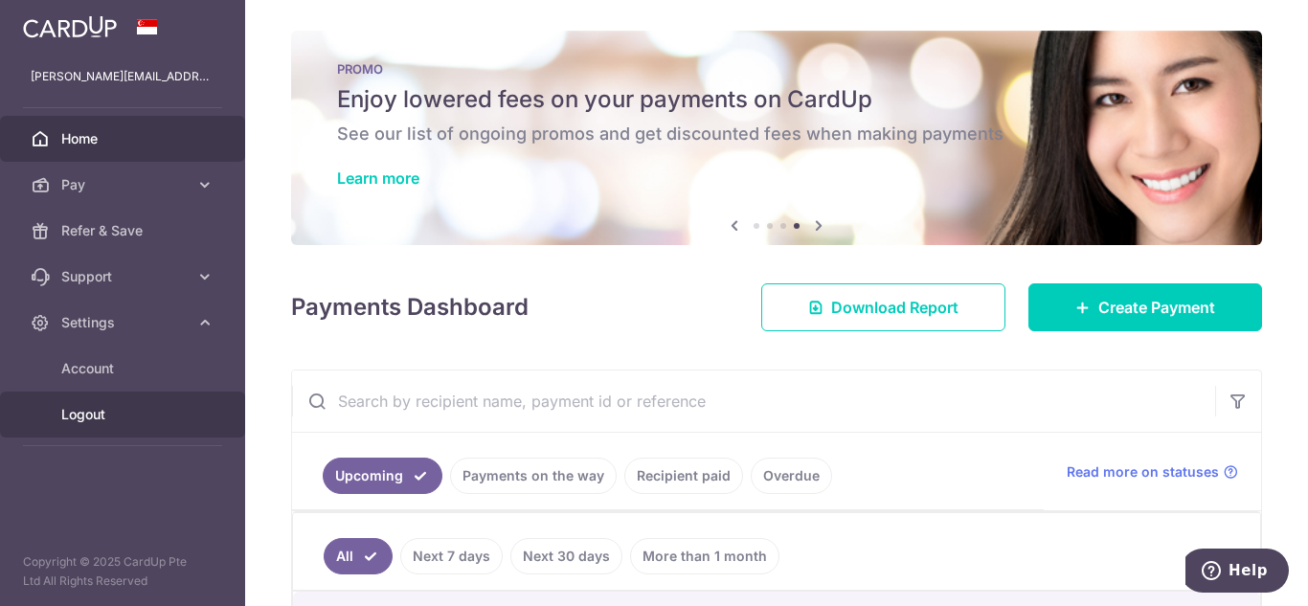
click at [117, 412] on span "Logout" at bounding box center [124, 414] width 126 height 19
